Goal: Navigation & Orientation: Find specific page/section

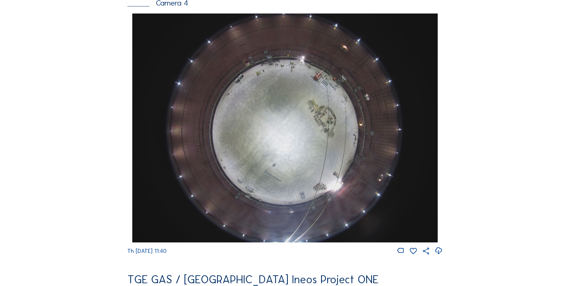
scroll to position [583, 0]
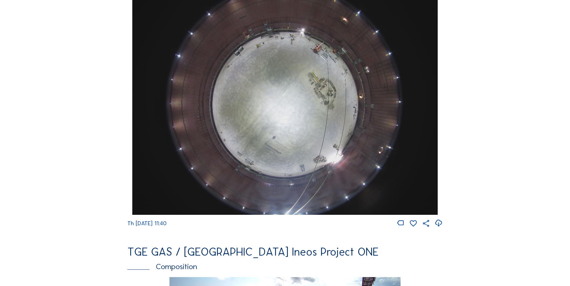
click at [437, 228] on icon at bounding box center [438, 223] width 8 height 10
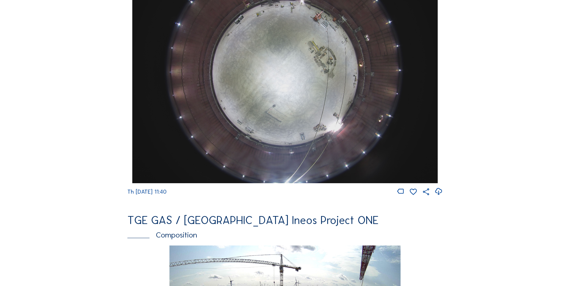
scroll to position [644, 0]
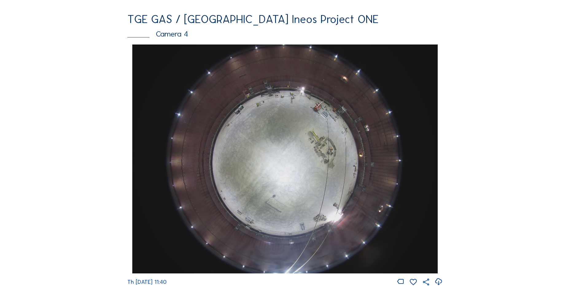
scroll to position [552, 0]
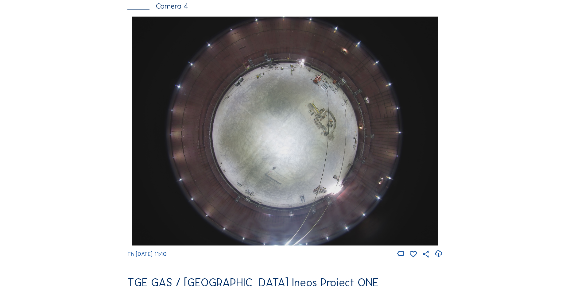
click at [442, 258] on icon at bounding box center [438, 254] width 8 height 10
click at [39, 200] on div "Cameras Timelapses My C-Site Feed Photo Show Map Search Fullscreen TGE GAS / [G…" at bounding box center [285, 133] width 570 height 1371
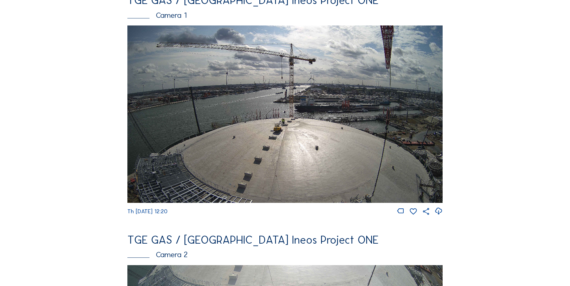
scroll to position [153, 0]
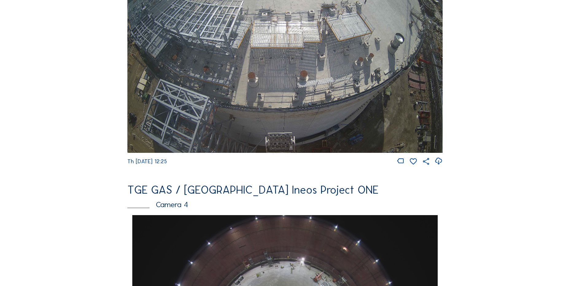
scroll to position [292, 0]
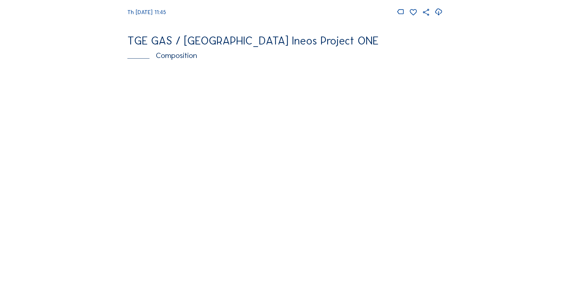
scroll to position [798, 0]
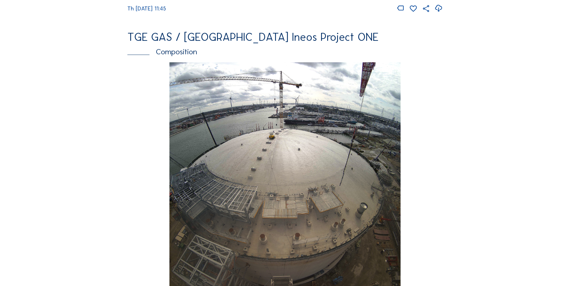
click at [129, 151] on div "Th [DATE] 12:40" at bounding box center [284, 183] width 315 height 242
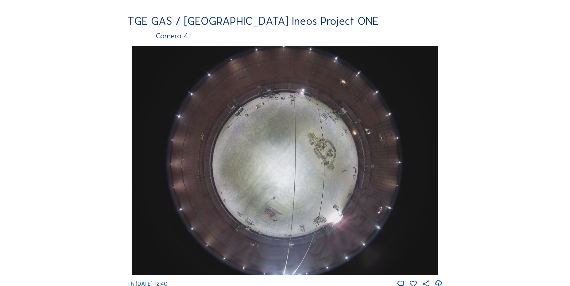
scroll to position [552, 0]
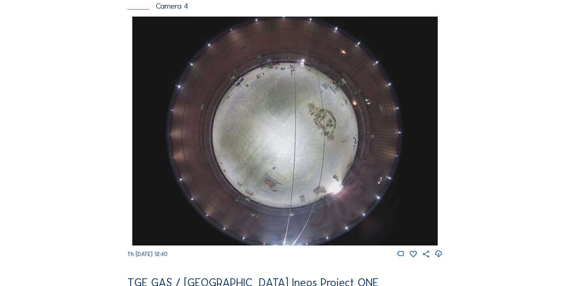
click at [440, 258] on icon at bounding box center [438, 254] width 8 height 10
click at [80, 197] on div "Feed Photo Show Map Search Fullscreen TGE GAS / Antwerpen Ineos Project ONE Cam…" at bounding box center [284, 19] width 427 height 1062
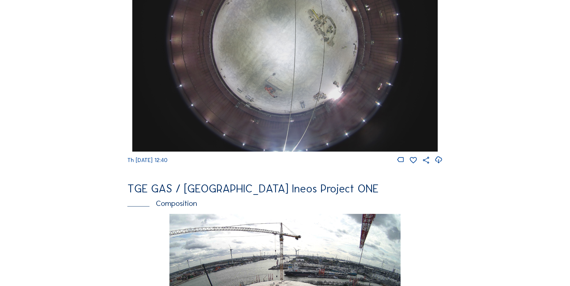
scroll to position [521, 0]
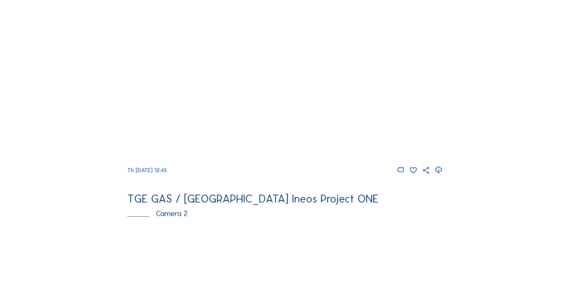
scroll to position [262, 0]
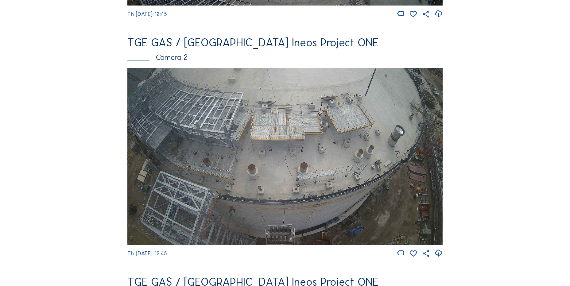
click at [436, 258] on icon at bounding box center [438, 253] width 8 height 10
drag, startPoint x: 76, startPoint y: 138, endPoint x: 79, endPoint y: 25, distance: 113.2
